Goal: Task Accomplishment & Management: Use online tool/utility

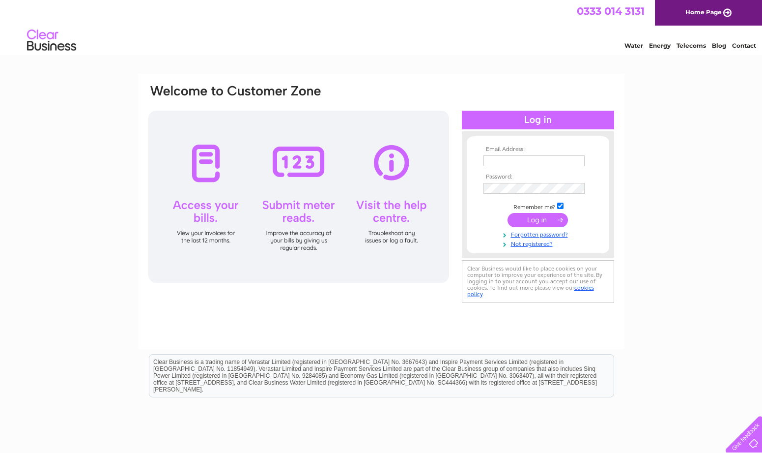
type input "albionartspaces@gmail.com"
click at [539, 219] on input "submit" at bounding box center [538, 220] width 60 height 14
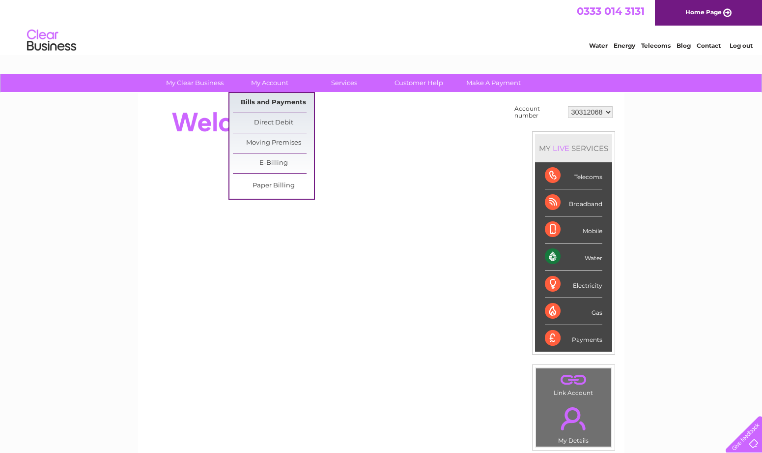
click at [277, 102] on link "Bills and Payments" at bounding box center [273, 103] width 81 height 20
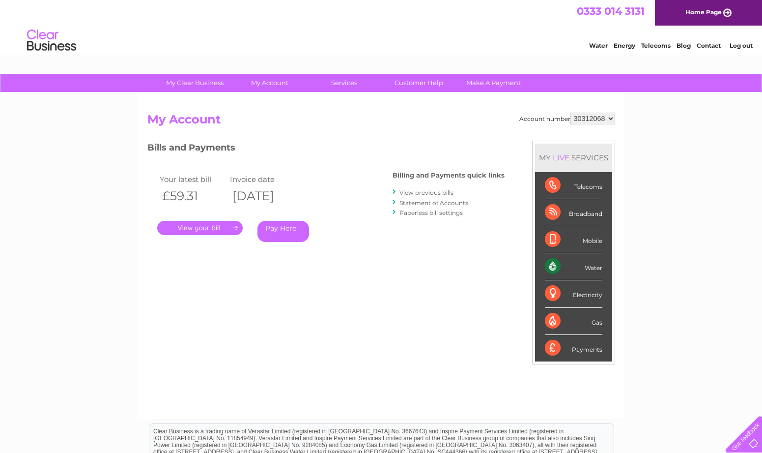
click at [195, 227] on link "." at bounding box center [199, 228] width 85 height 14
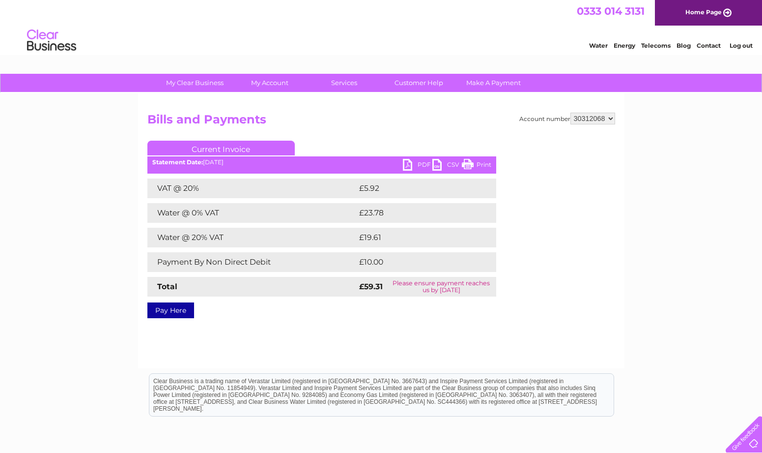
click at [422, 160] on link "PDF" at bounding box center [417, 166] width 29 height 14
click at [423, 163] on link "PDF" at bounding box center [417, 166] width 29 height 14
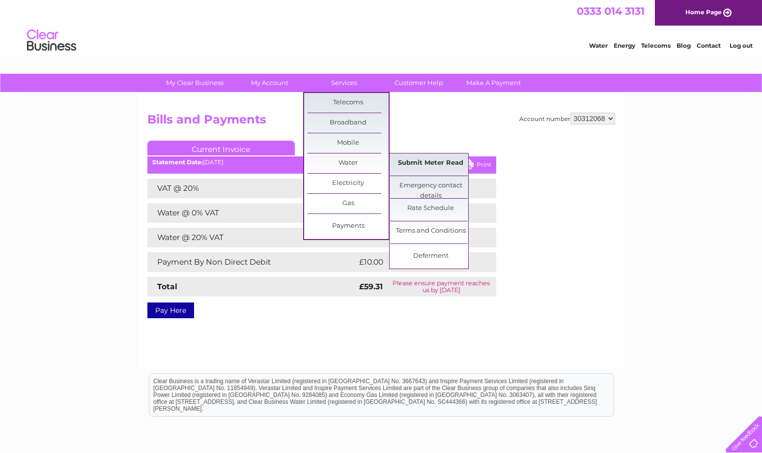
click at [424, 161] on link "Submit Meter Read" at bounding box center [430, 163] width 81 height 20
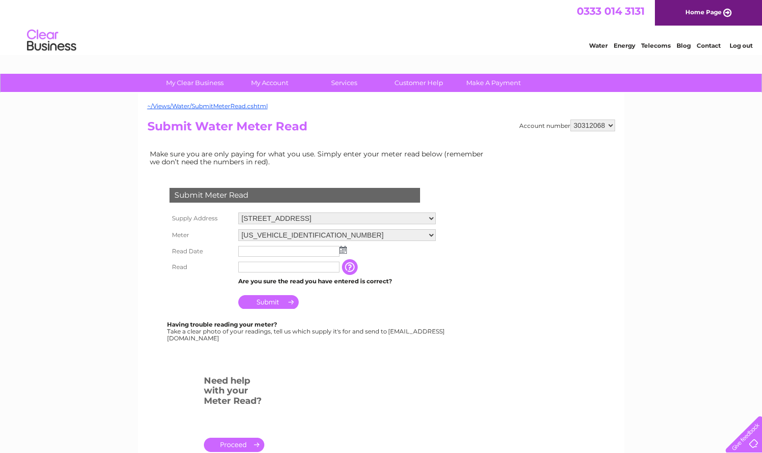
click at [342, 250] on img at bounding box center [343, 250] width 7 height 8
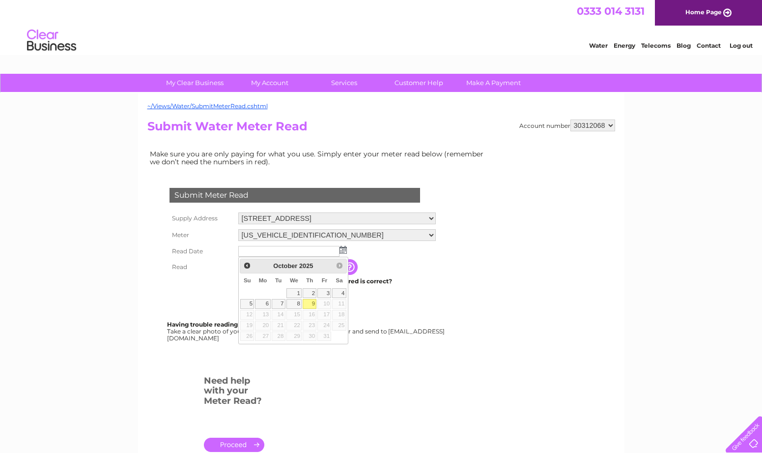
click at [309, 303] on link "9" at bounding box center [310, 304] width 14 height 10
type input "2025/10/09"
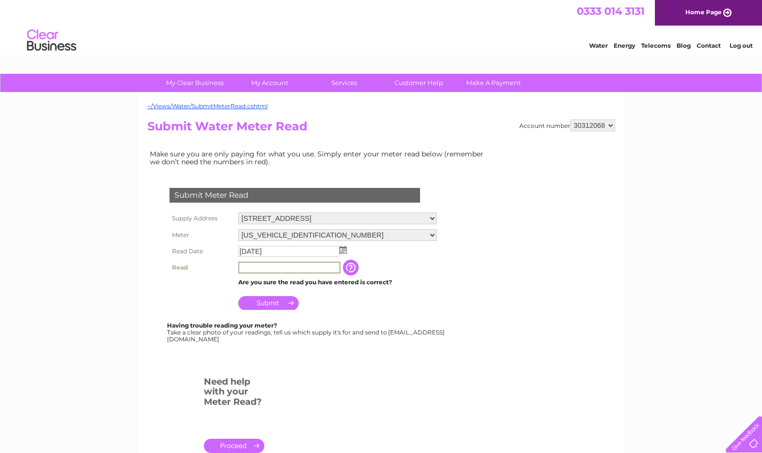
click at [249, 266] on input "text" at bounding box center [289, 267] width 102 height 12
type input "57"
click at [266, 301] on input "Submit" at bounding box center [268, 303] width 60 height 14
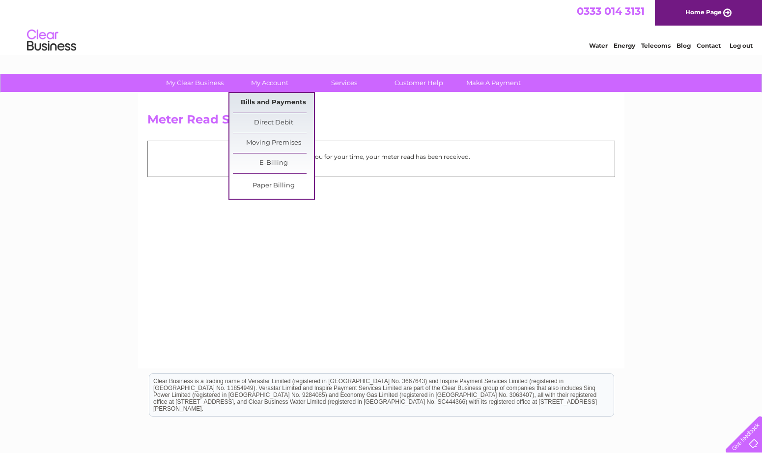
click at [272, 101] on link "Bills and Payments" at bounding box center [273, 103] width 81 height 20
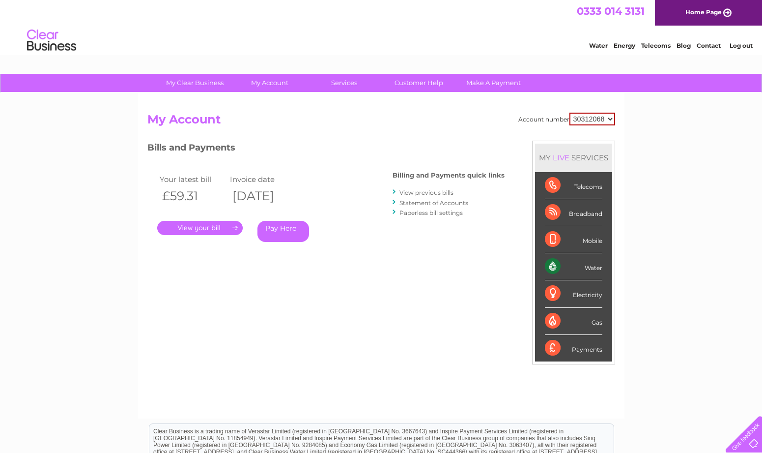
click at [609, 118] on select "30312068 30317174 30317175 30317186 30317192" at bounding box center [592, 119] width 46 height 13
click at [653, 236] on div "My Clear Business Login Details My Details My Preferences Link Account My Accou…" at bounding box center [381, 330] width 762 height 512
